Goal: Task Accomplishment & Management: Complete application form

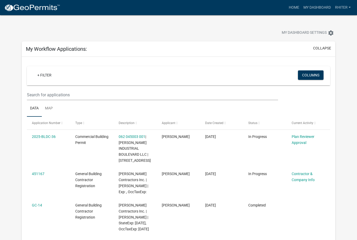
scroll to position [17, 0]
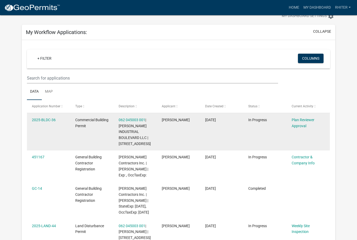
click at [291, 122] on datatable-body-cell "Plan Reviewer Approval" at bounding box center [308, 131] width 43 height 37
click at [300, 124] on link "Plan Reviewer Approval" at bounding box center [303, 123] width 23 height 10
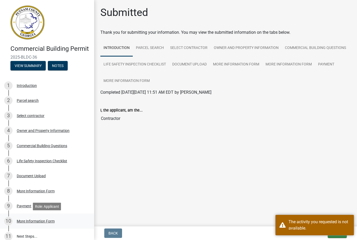
click at [32, 220] on div "More Information Form" at bounding box center [36, 221] width 38 height 4
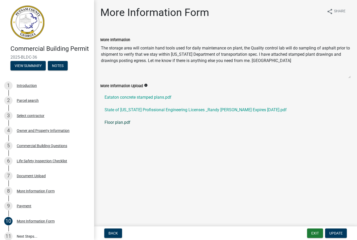
click at [119, 123] on link "Floor plan.pdf" at bounding box center [225, 122] width 250 height 13
click at [338, 235] on span "Update" at bounding box center [335, 233] width 13 height 4
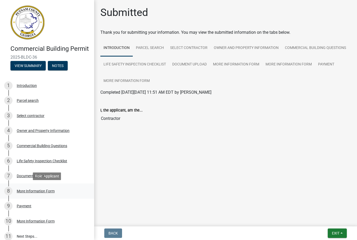
click at [48, 192] on div "More Information Form" at bounding box center [36, 191] width 38 height 4
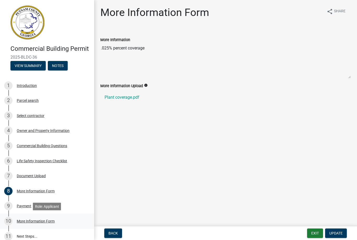
click at [38, 219] on div "More Information Form" at bounding box center [36, 221] width 38 height 4
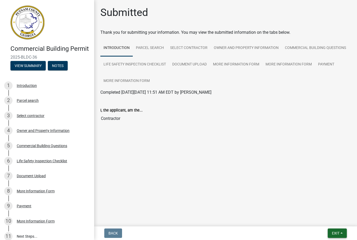
click at [328, 235] on button "Exit" at bounding box center [337, 232] width 19 height 9
click at [329, 222] on button "Save & Exit" at bounding box center [326, 219] width 42 height 13
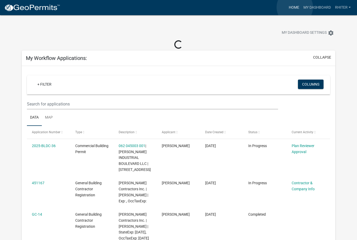
click at [295, 7] on link "Home" at bounding box center [294, 8] width 15 height 10
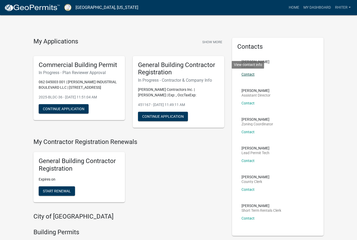
click at [250, 75] on link "Contact" at bounding box center [247, 74] width 13 height 4
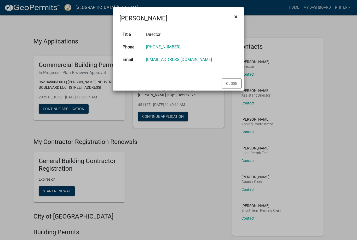
click at [235, 18] on span "×" at bounding box center [235, 16] width 3 height 7
